Goal: Task Accomplishment & Management: Use online tool/utility

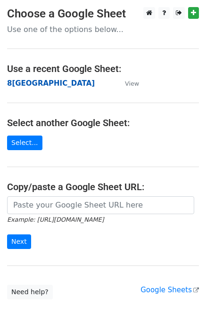
click at [26, 85] on strong "8宜蘭市" at bounding box center [51, 83] width 88 height 8
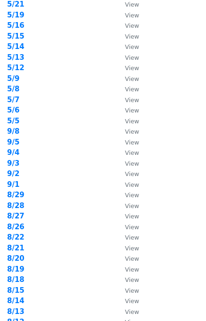
scroll to position [126, 0]
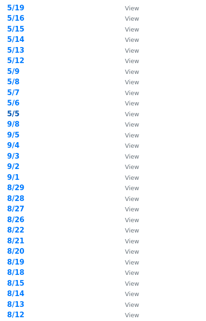
click at [17, 115] on strong "5/5" at bounding box center [13, 114] width 12 height 8
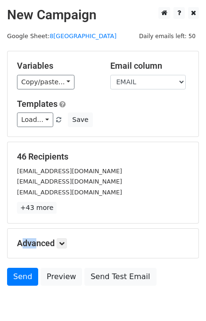
drag, startPoint x: 30, startPoint y: 238, endPoint x: 83, endPoint y: 215, distance: 57.8
click at [84, 208] on form "Variables Copy/paste... {{旅宿名稱}} {{地址}} {{電話或手機}} {{EMAIL}} {{網址}} Email column…" at bounding box center [103, 171] width 192 height 240
click at [58, 225] on form "Variables Copy/paste... {{旅宿名稱}} {{地址}} {{電話或手機}} {{EMAIL}} {{網址}} Email column…" at bounding box center [103, 171] width 192 height 240
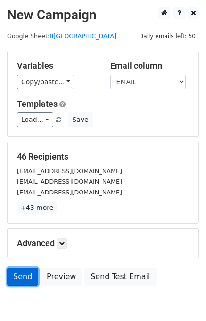
click at [16, 279] on link "Send" at bounding box center [22, 277] width 31 height 18
